Goal: Task Accomplishment & Management: Complete application form

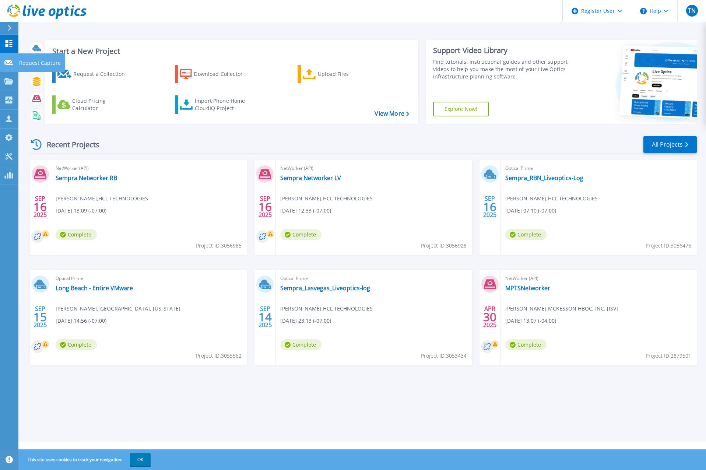
click at [11, 64] on icon at bounding box center [8, 63] width 9 height 6
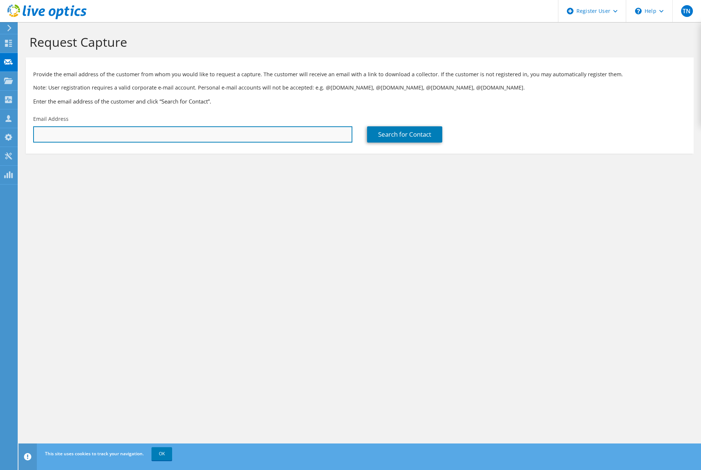
click at [125, 132] on input "text" at bounding box center [192, 134] width 319 height 16
click at [105, 134] on input "text" at bounding box center [192, 134] width 319 height 16
type input "abdul.bari@mckesson.com"
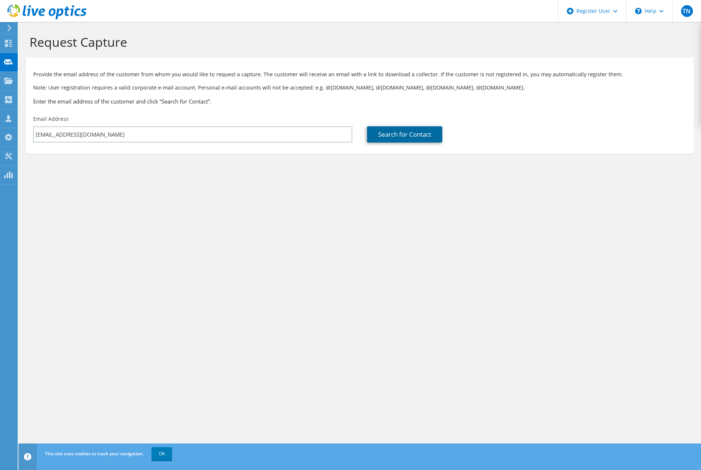
click at [399, 134] on link "Search for Contact" at bounding box center [404, 134] width 75 height 16
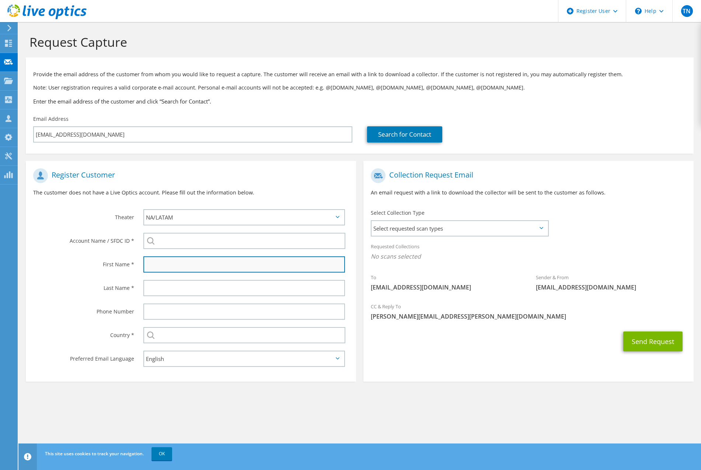
click at [163, 266] on input "text" at bounding box center [244, 264] width 202 height 16
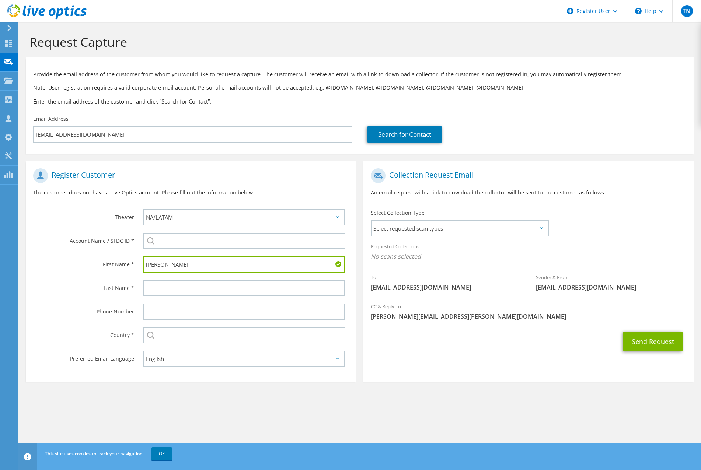
type input "Abdul"
type input "Bari"
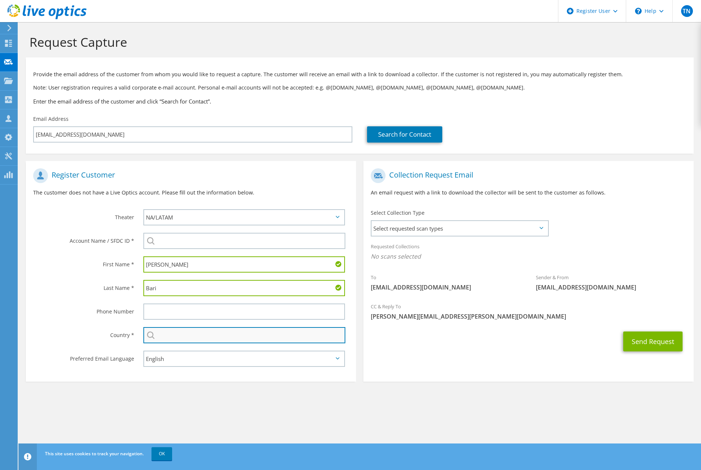
click at [167, 339] on input "text" at bounding box center [244, 335] width 202 height 16
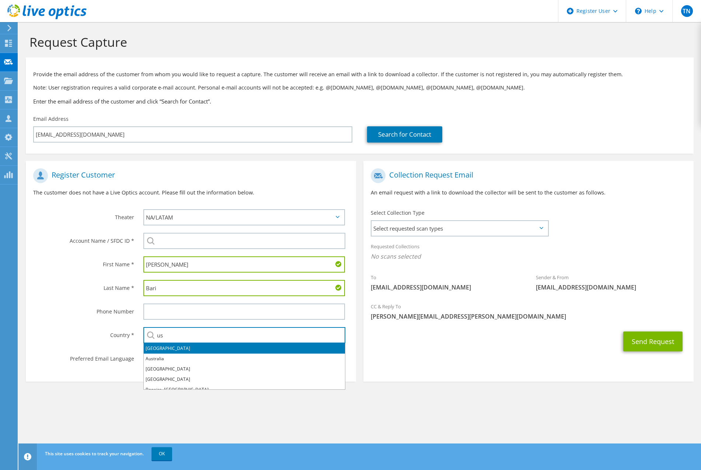
click at [167, 351] on li "[GEOGRAPHIC_DATA]" at bounding box center [244, 348] width 201 height 10
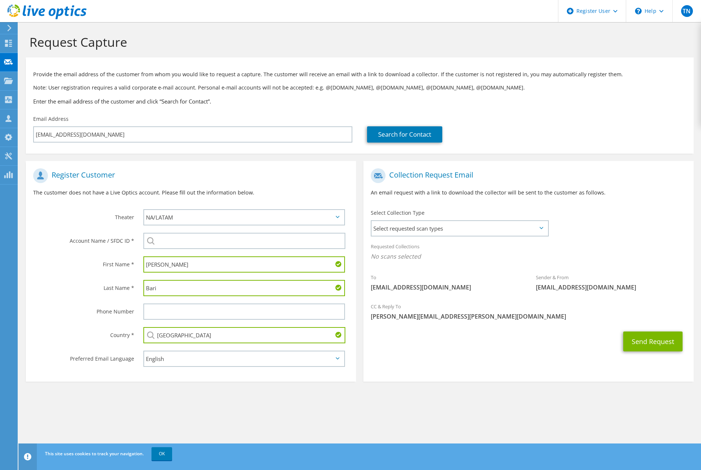
type input "[GEOGRAPHIC_DATA]"
click at [180, 242] on input "search" at bounding box center [244, 241] width 202 height 16
paste input "83335884"
drag, startPoint x: 184, startPoint y: 240, endPoint x: 157, endPoint y: 239, distance: 26.9
click at [157, 239] on input "83335884" at bounding box center [244, 241] width 202 height 16
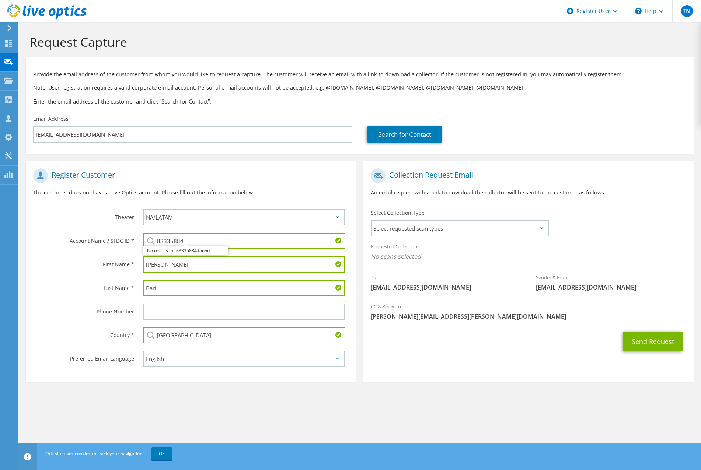
paste input "113256347"
drag, startPoint x: 189, startPoint y: 240, endPoint x: 127, endPoint y: 239, distance: 61.5
click at [132, 240] on div "Account Name / SFDC ID * 113256347 No results for 113256347 found." at bounding box center [191, 241] width 330 height 24
paste input "530005021946"
type input "5"
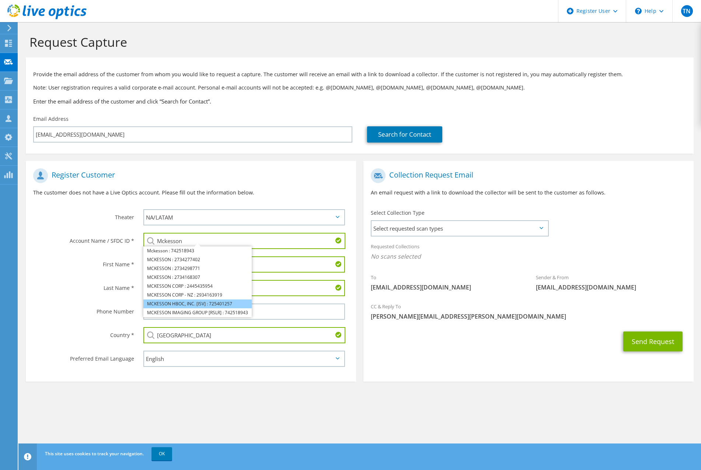
click at [210, 301] on li "MCKESSON HBOC, INC. [ISV] : 725401257" at bounding box center [197, 304] width 108 height 9
type input "MCKESSON HBOC, INC. [ISV] : 725401257"
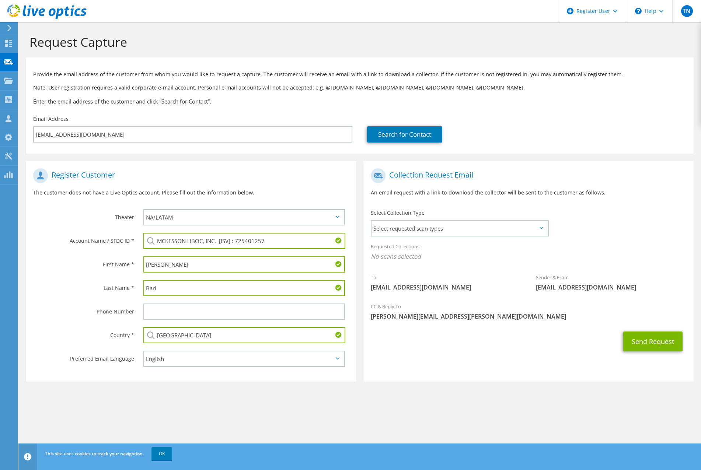
click at [541, 229] on icon at bounding box center [541, 228] width 4 height 2
click at [540, 228] on icon at bounding box center [541, 228] width 4 height 2
click at [459, 227] on span "Select requested scan types" at bounding box center [459, 228] width 176 height 15
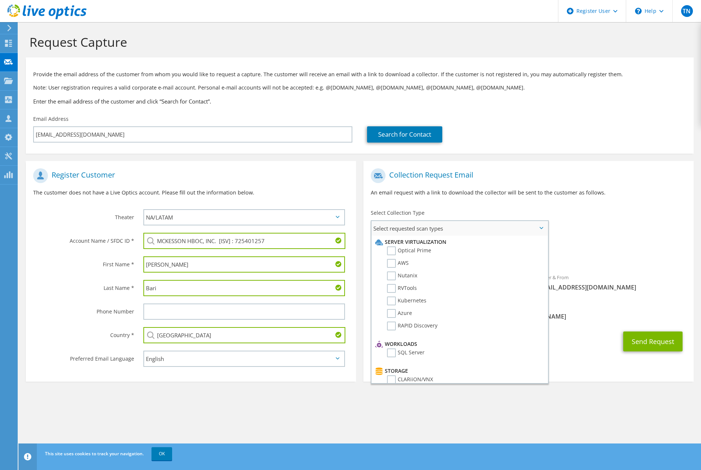
scroll to position [325, 0]
click at [391, 347] on label "PowerProtect DM" at bounding box center [413, 344] width 53 height 9
click at [0, 0] on input "PowerProtect DM" at bounding box center [0, 0] width 0 height 0
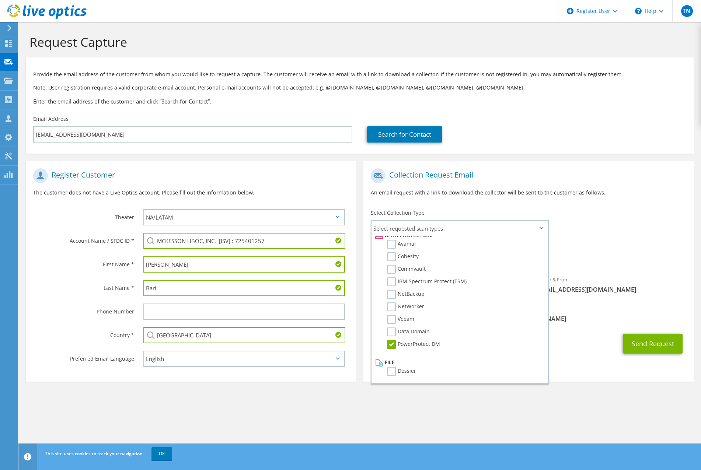
click at [581, 245] on div "Requested Collections No scans selected PowerProtect DM" at bounding box center [528, 253] width 330 height 29
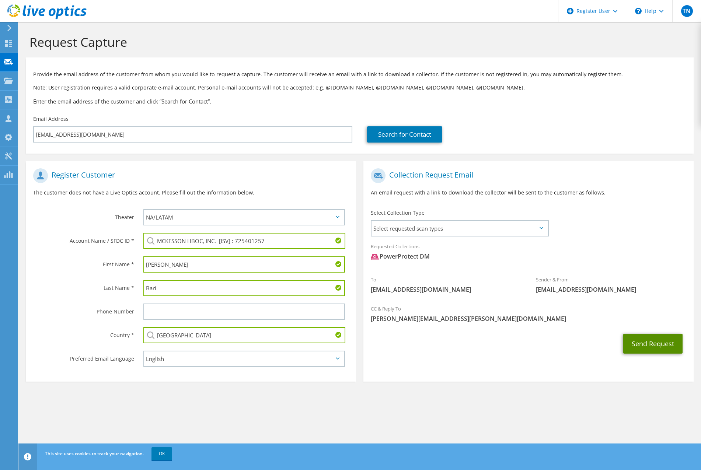
click at [653, 345] on button "Send Request" at bounding box center [652, 344] width 59 height 20
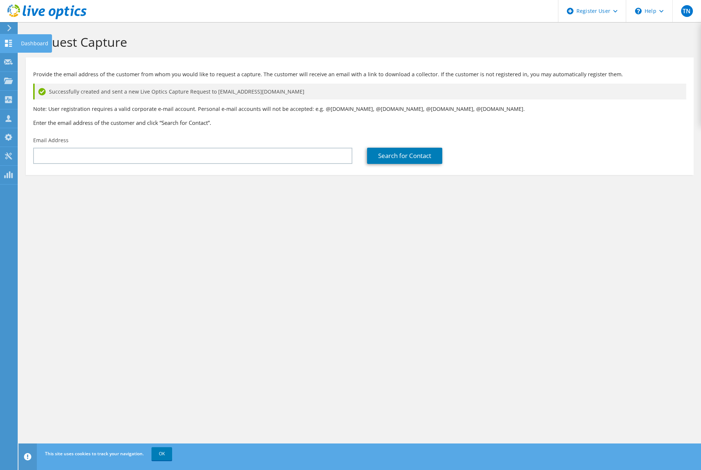
click at [10, 40] on use at bounding box center [8, 43] width 7 height 7
